Goal: Information Seeking & Learning: Find specific fact

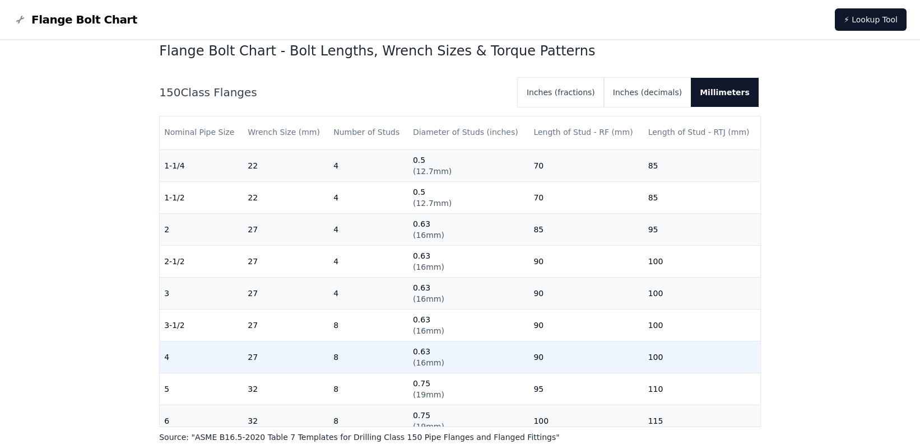
scroll to position [112, 0]
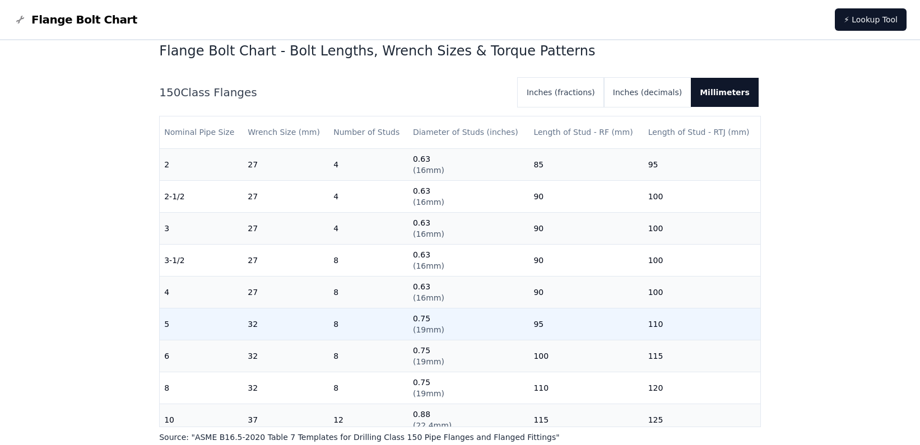
scroll to position [224, 0]
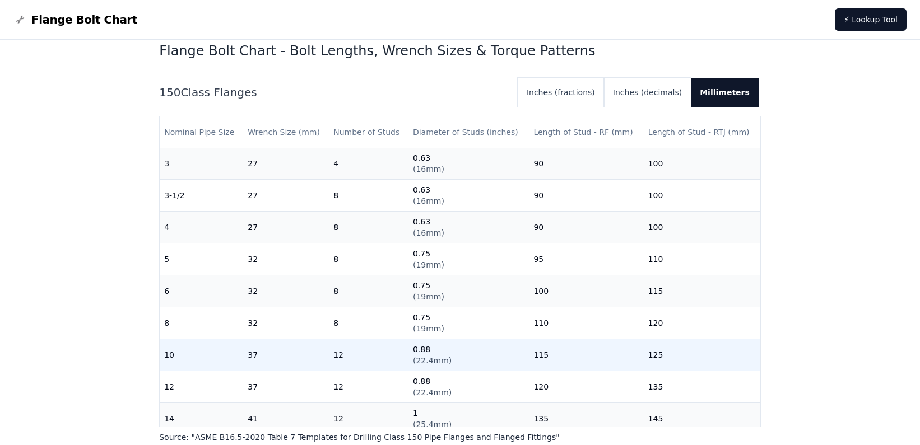
click at [453, 357] on td "0.88 ( 22.4mm )" at bounding box center [468, 355] width 120 height 32
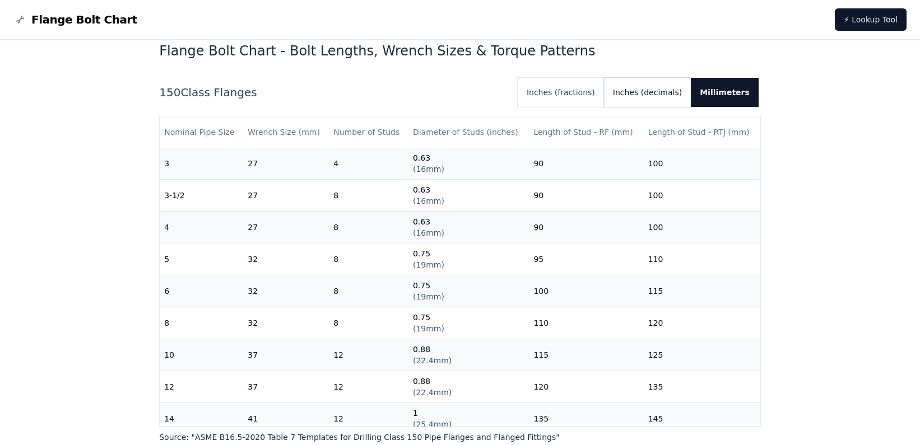
click at [679, 94] on button "Inches (decimals)" at bounding box center [647, 92] width 87 height 29
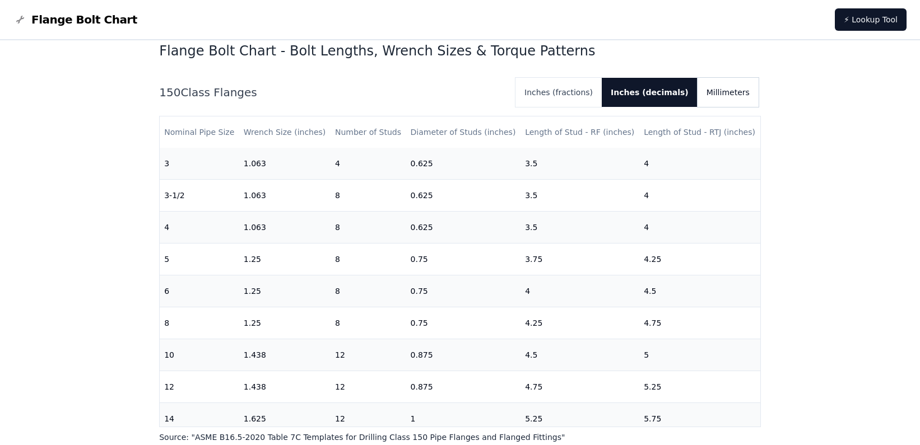
click at [734, 96] on button "Millimeters" at bounding box center [727, 92] width 61 height 29
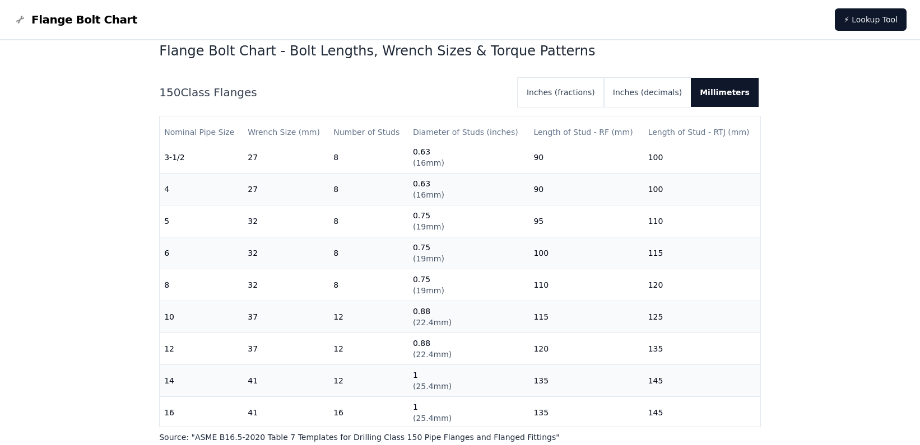
scroll to position [280, 0]
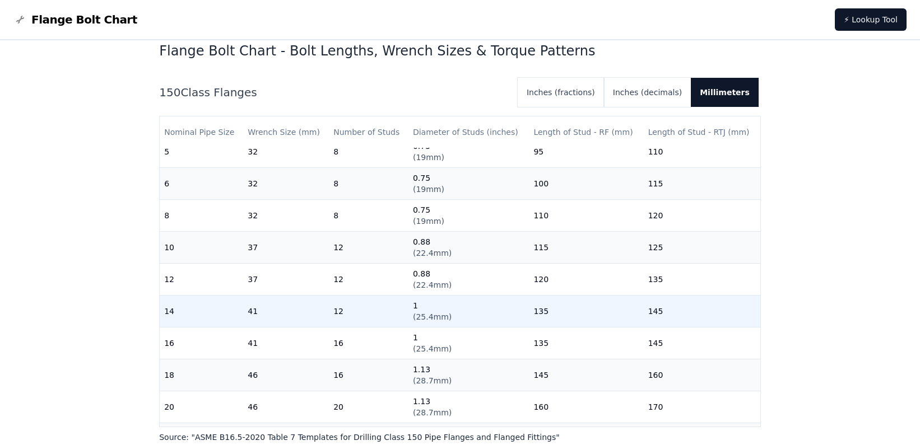
scroll to position [400, 0]
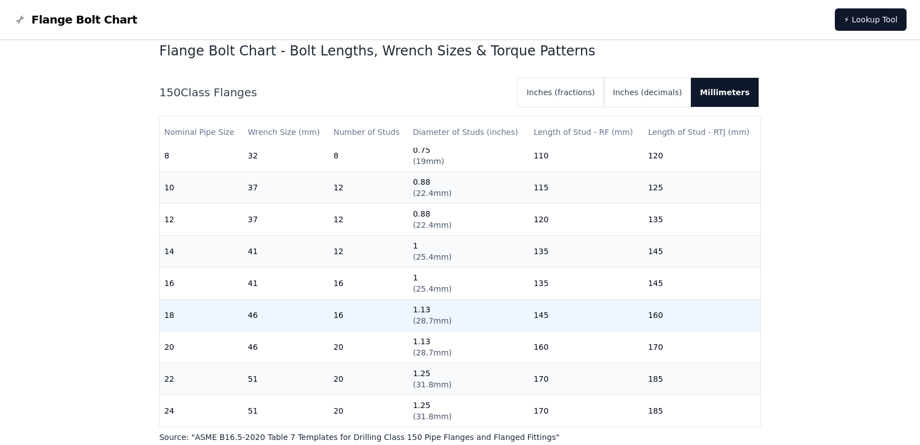
click at [442, 316] on span "( 28.7mm )" at bounding box center [432, 320] width 39 height 9
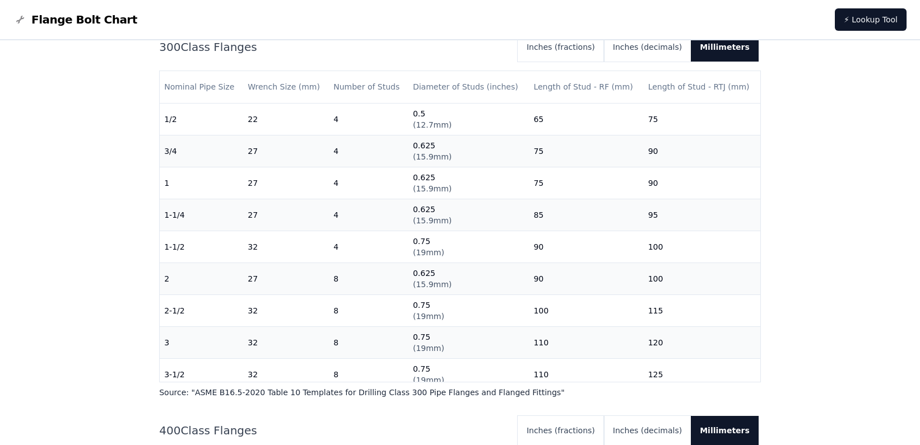
scroll to position [784, 0]
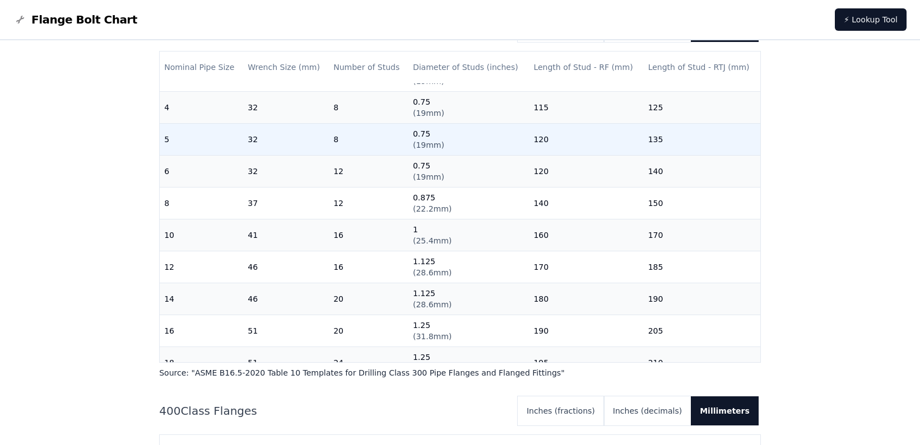
scroll to position [280, 0]
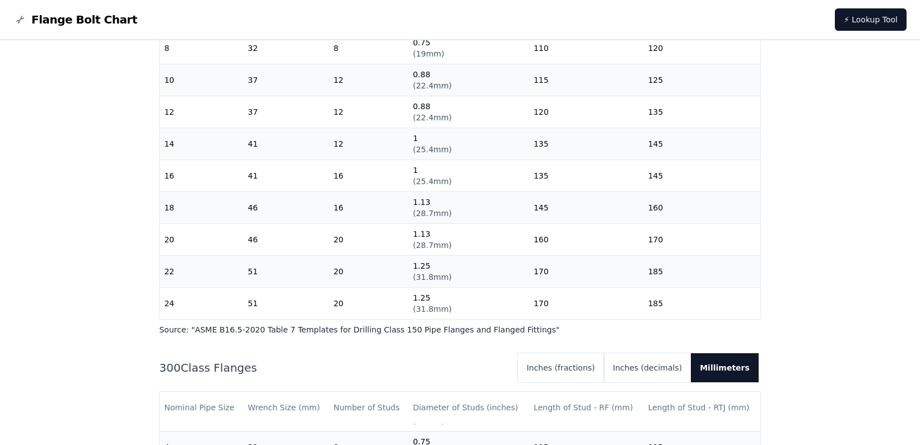
scroll to position [395, 0]
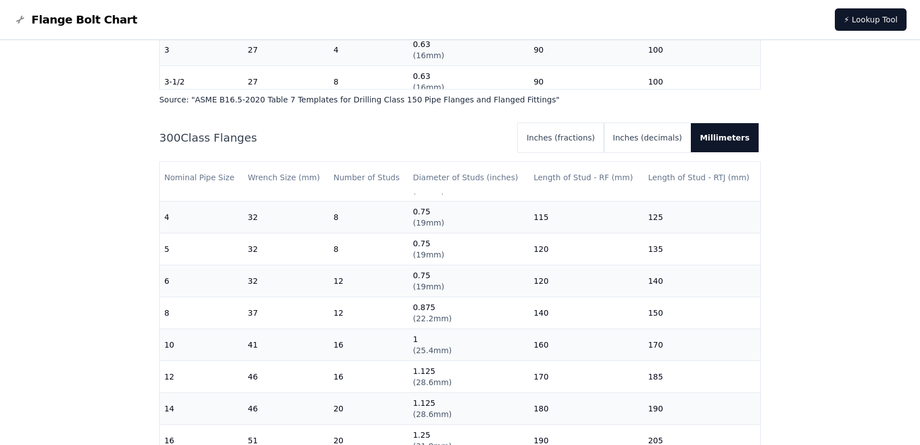
scroll to position [787, 0]
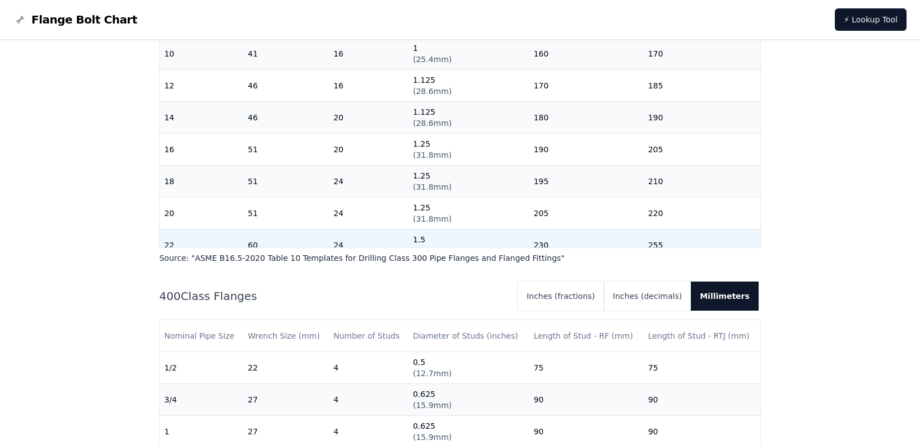
scroll to position [400, 0]
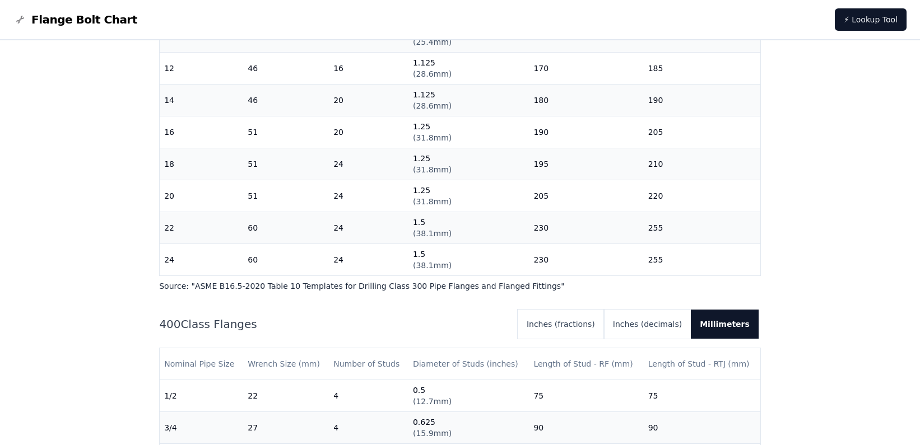
scroll to position [843, 0]
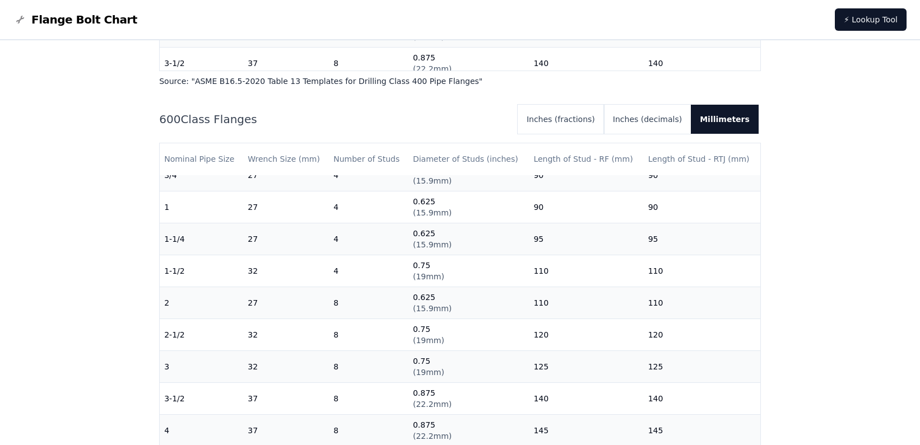
scroll to position [112, 0]
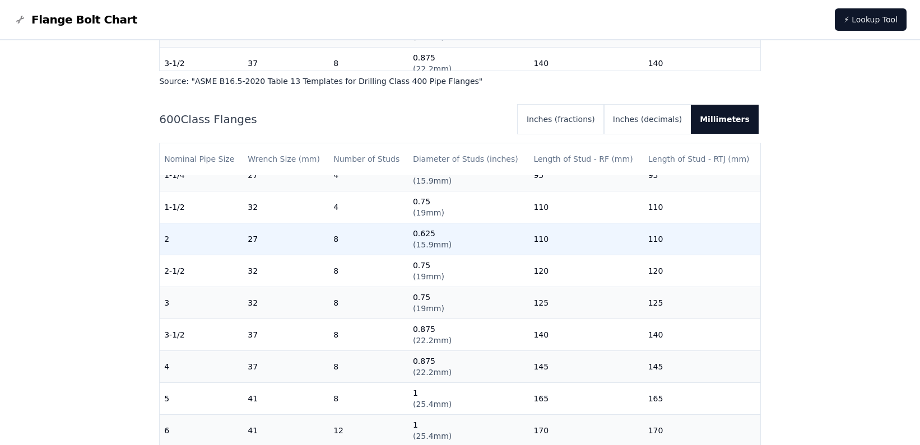
click at [221, 246] on td "2" at bounding box center [201, 239] width 83 height 32
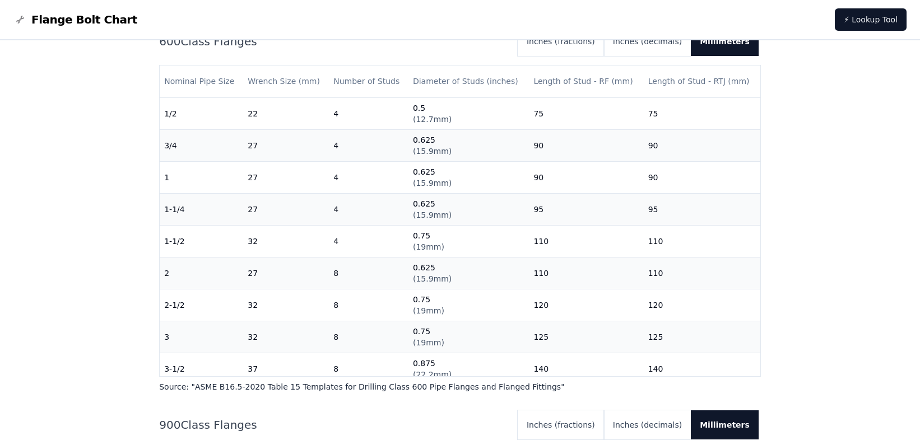
scroll to position [1571, 0]
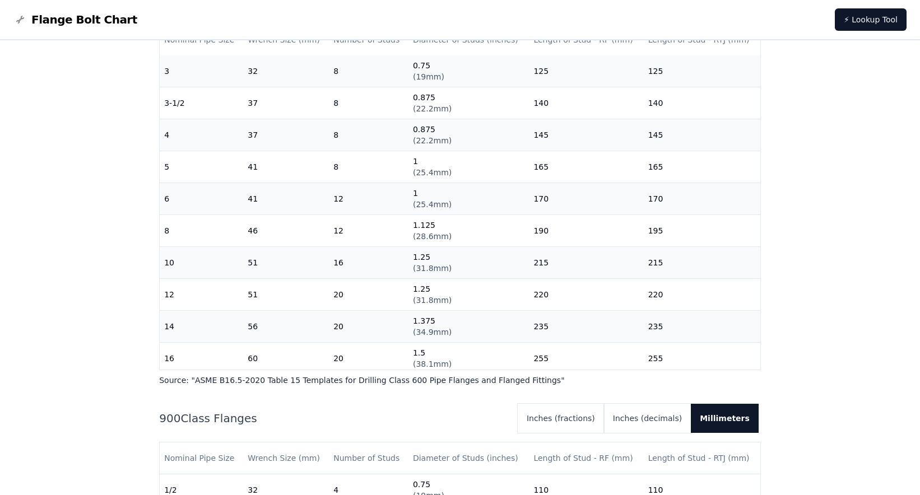
scroll to position [1627, 0]
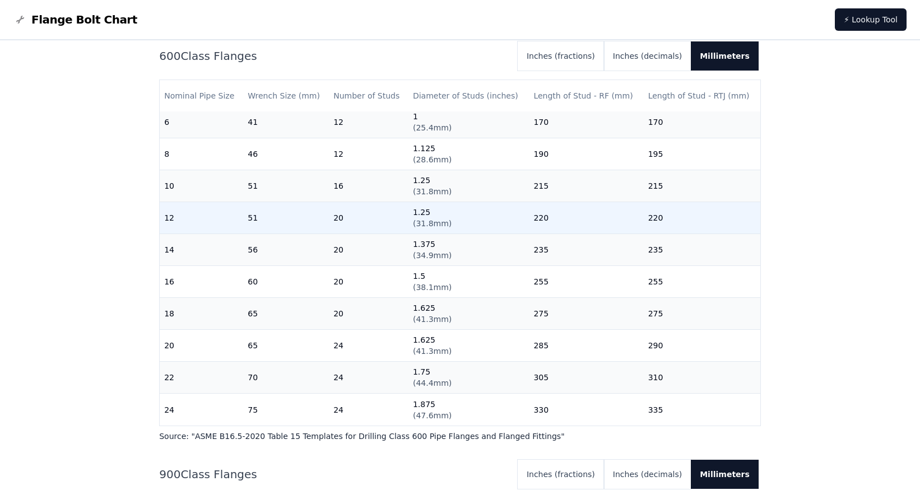
scroll to position [365, 0]
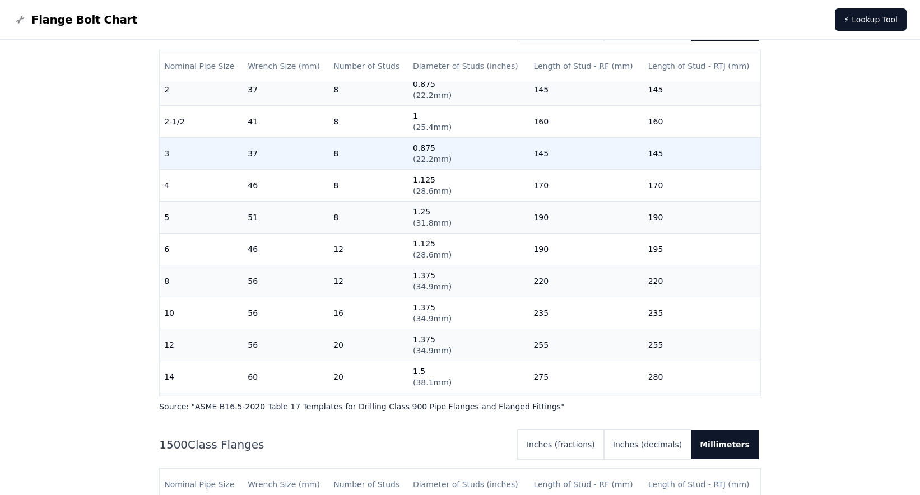
scroll to position [112, 0]
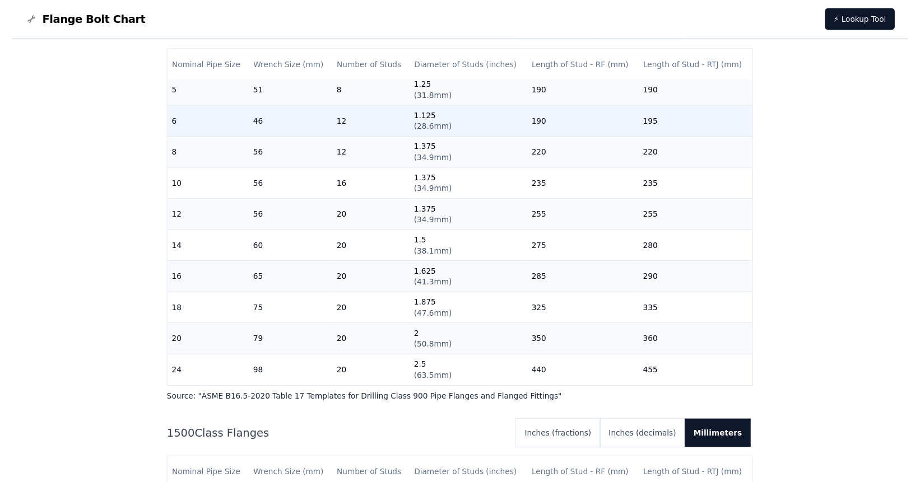
scroll to position [301, 0]
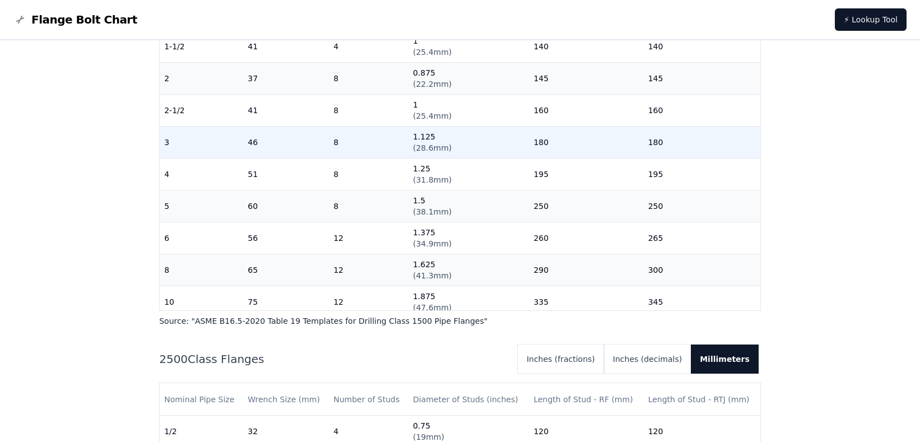
scroll to position [112, 0]
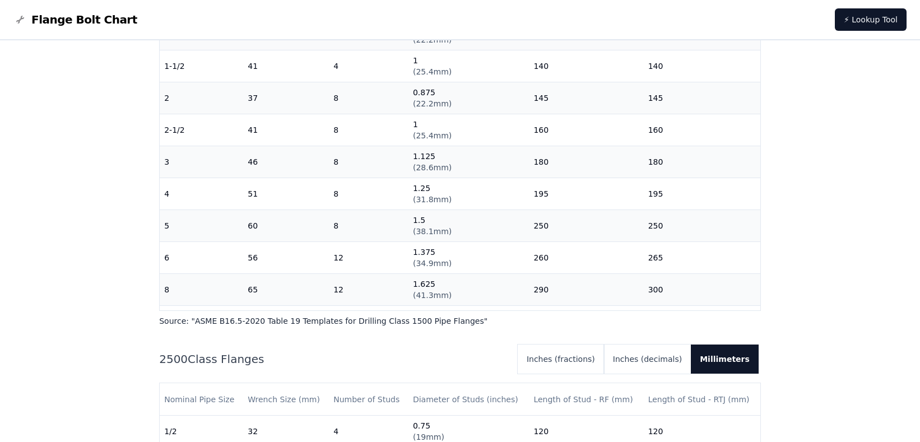
drag, startPoint x: 815, startPoint y: 166, endPoint x: 815, endPoint y: 175, distance: 8.4
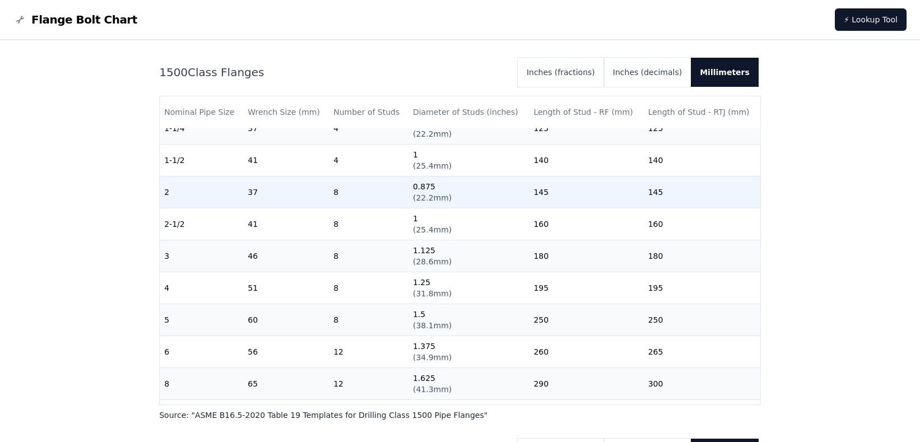
scroll to position [168, 0]
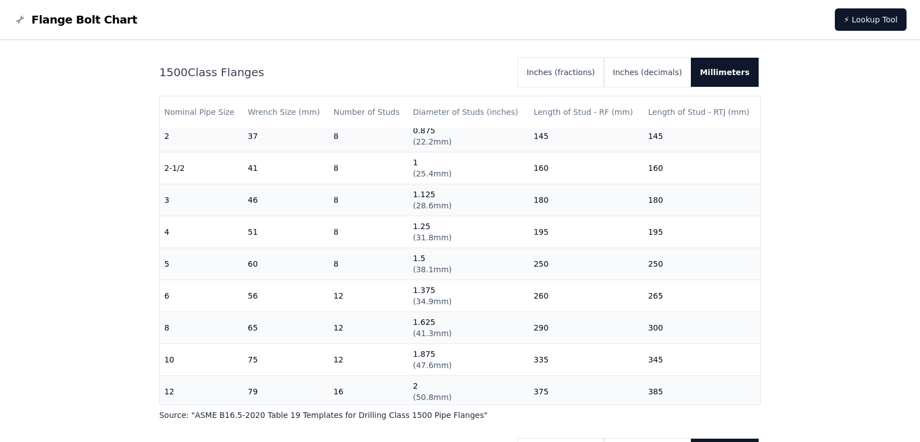
click at [903, 115] on div "Flange Bolt Chart Lookup flange bolt lengths, wrench sizes, and torque sequence…" at bounding box center [460, 333] width 920 height 5106
click at [893, 198] on div "Flange Bolt Chart Lookup flange bolt lengths, wrench sizes, and torque sequence…" at bounding box center [460, 333] width 920 height 5106
click at [834, 206] on div "Flange Bolt Chart Lookup flange bolt lengths, wrench sizes, and torque sequence…" at bounding box center [460, 333] width 920 height 5106
click at [882, 81] on div "Flange Bolt Chart Lookup flange bolt lengths, wrench sizes, and torque sequence…" at bounding box center [460, 333] width 920 height 5106
click at [868, 267] on div "Flange Bolt Chart Lookup flange bolt lengths, wrench sizes, and torque sequence…" at bounding box center [460, 333] width 920 height 5106
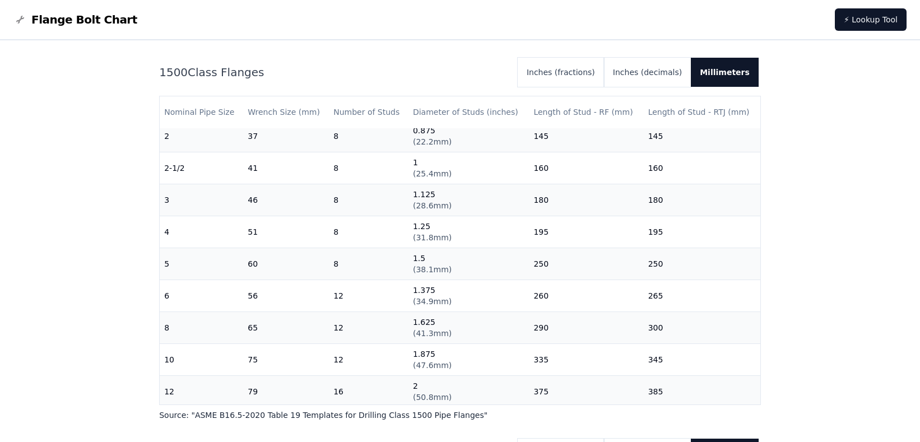
click at [848, 284] on div "Flange Bolt Chart Lookup flange bolt lengths, wrench sizes, and torque sequence…" at bounding box center [460, 333] width 920 height 5106
click at [842, 230] on div "Flange Bolt Chart Lookup flange bolt lengths, wrench sizes, and torque sequence…" at bounding box center [460, 333] width 920 height 5106
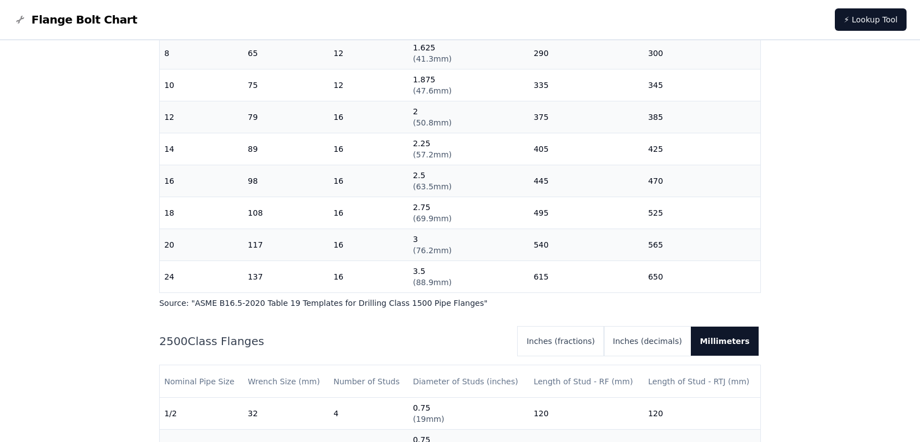
scroll to position [2317, 0]
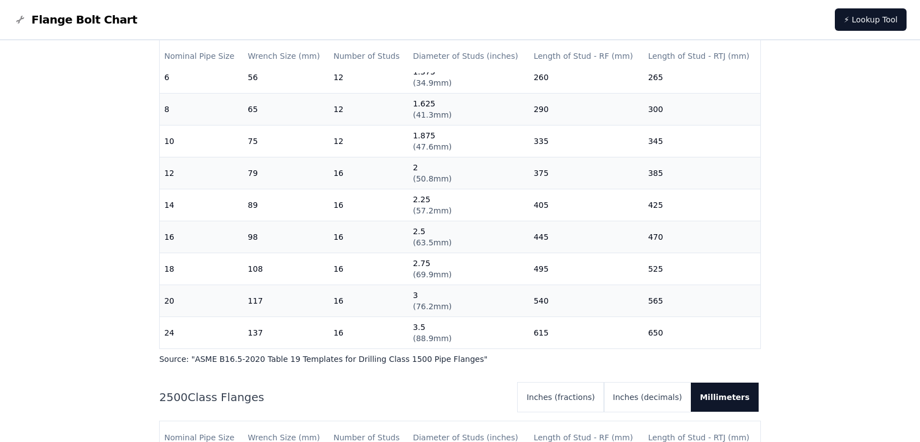
click at [894, 272] on div "Flange Bolt Chart Lookup flange bolt lengths, wrench sizes, and torque sequence…" at bounding box center [460, 277] width 920 height 5106
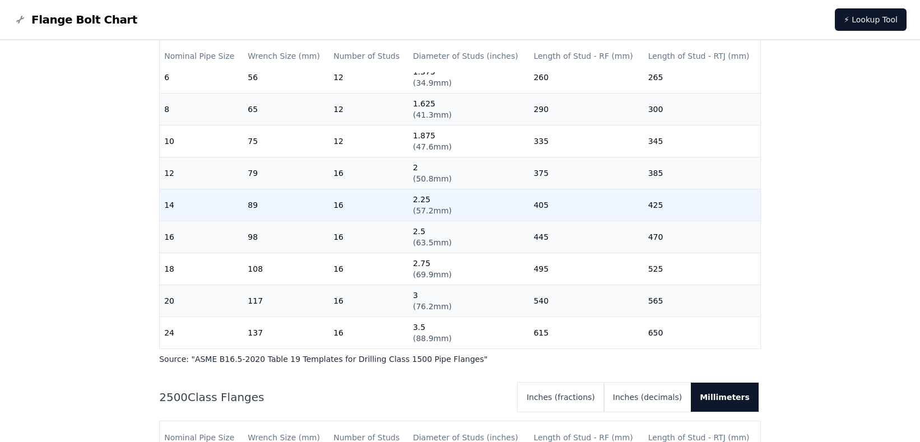
click at [507, 194] on td "2.25 ( 57.2mm )" at bounding box center [468, 205] width 120 height 32
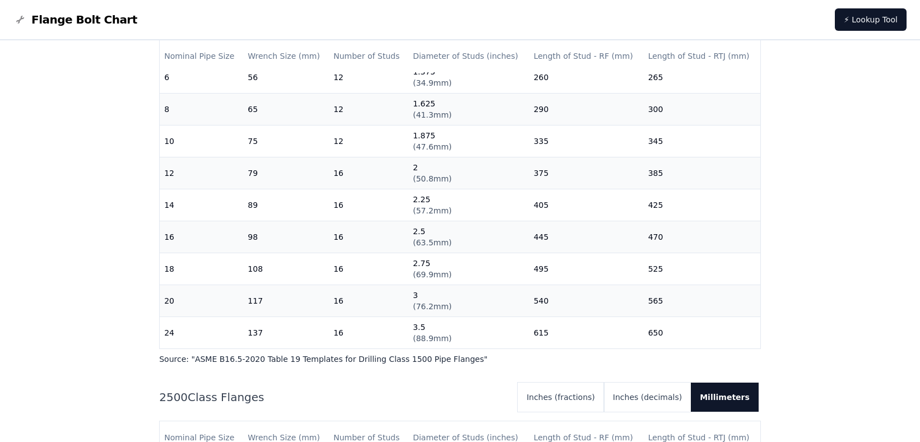
click at [825, 379] on div "Flange Bolt Chart Lookup flange bolt lengths, wrench sizes, and torque sequence…" at bounding box center [460, 277] width 920 height 5106
click at [846, 305] on div "Flange Bolt Chart Lookup flange bolt lengths, wrench sizes, and torque sequence…" at bounding box center [460, 277] width 920 height 5106
click at [823, 167] on div "Flange Bolt Chart Lookup flange bolt lengths, wrench sizes, and torque sequence…" at bounding box center [460, 277] width 920 height 5106
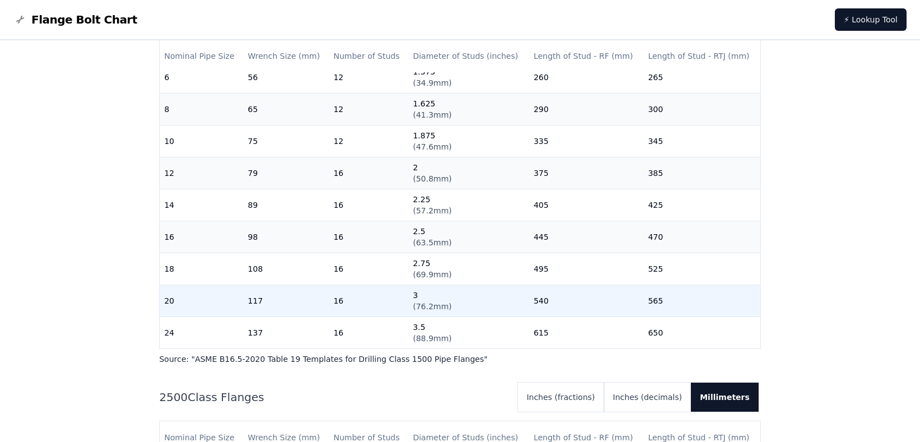
click at [180, 297] on td "20" at bounding box center [201, 300] width 83 height 32
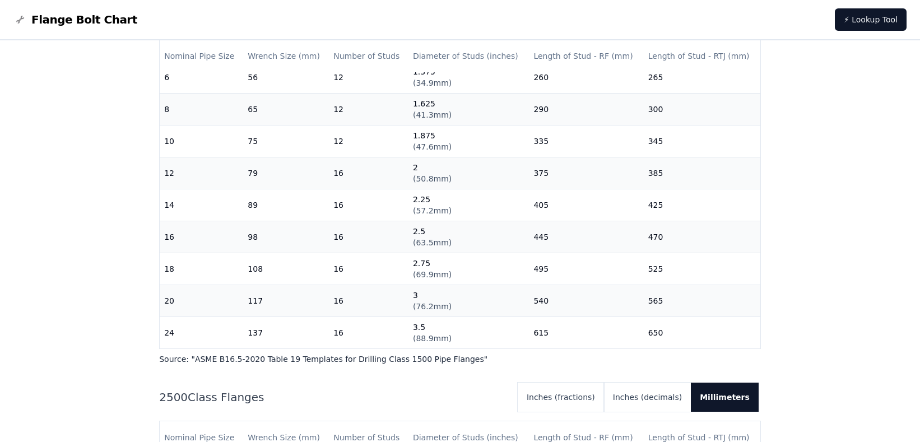
click at [832, 120] on div "Flange Bolt Chart Lookup flange bolt lengths, wrench sizes, and torque sequence…" at bounding box center [460, 277] width 920 height 5106
click at [864, 274] on div "Flange Bolt Chart Lookup flange bolt lengths, wrench sizes, and torque sequence…" at bounding box center [460, 277] width 920 height 5106
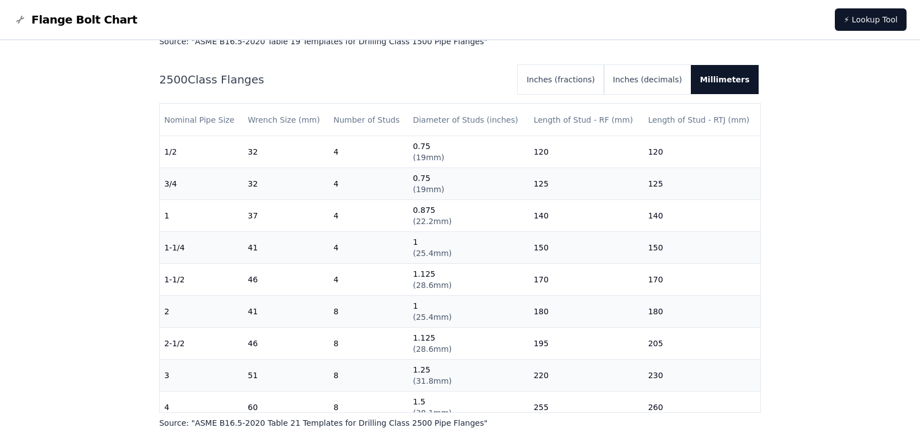
scroll to position [2653, 0]
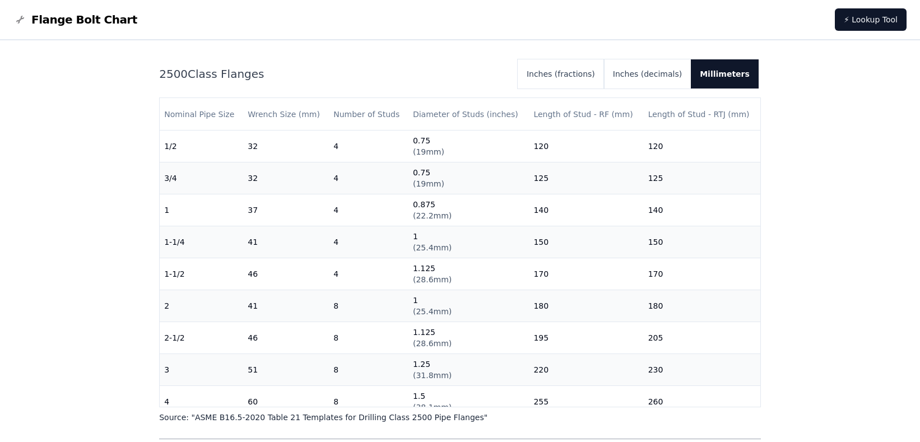
scroll to position [2632, 0]
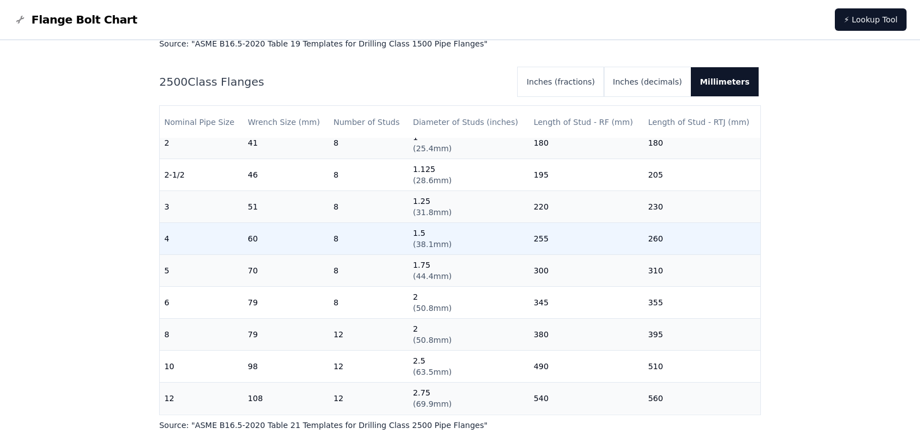
scroll to position [2688, 0]
